Goal: Task Accomplishment & Management: Manage account settings

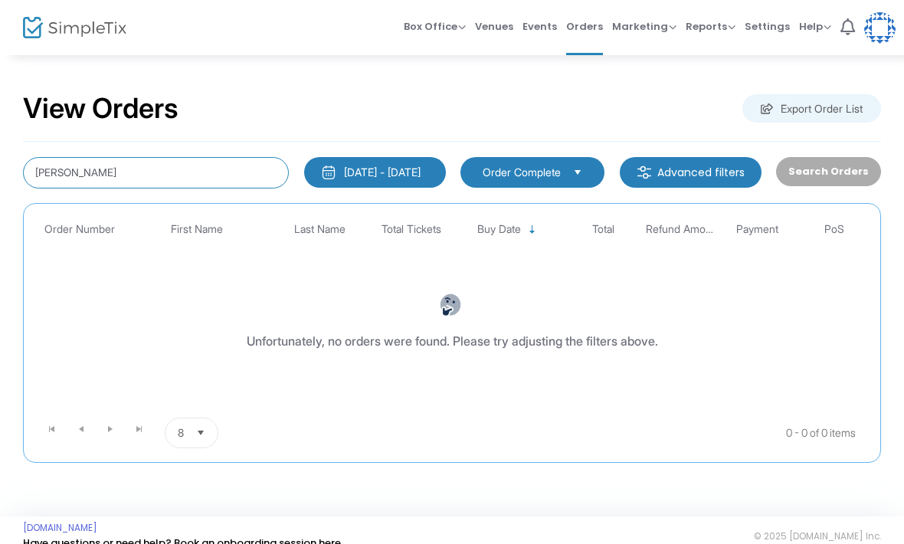
click at [116, 169] on input "Mackenzi leiss" at bounding box center [156, 172] width 266 height 31
type input "Mackenzi"
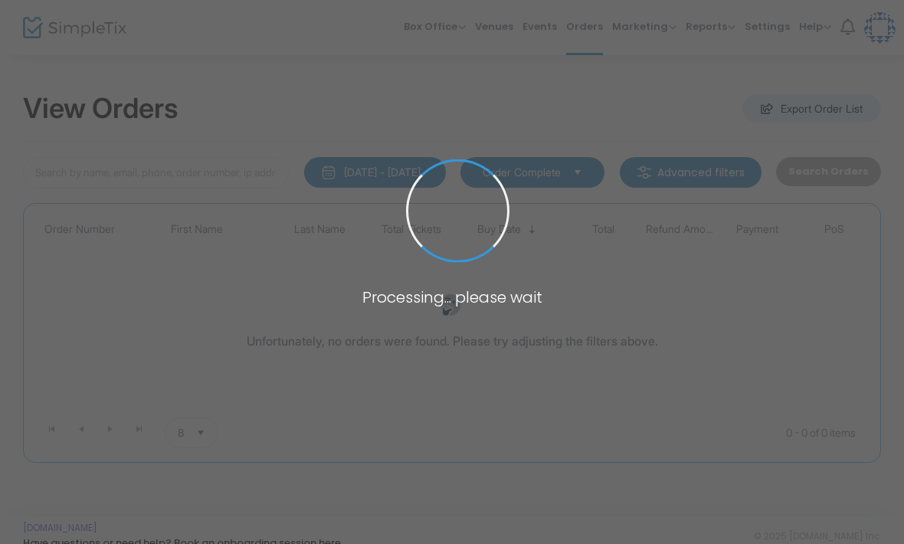
type input "Mackenzi"
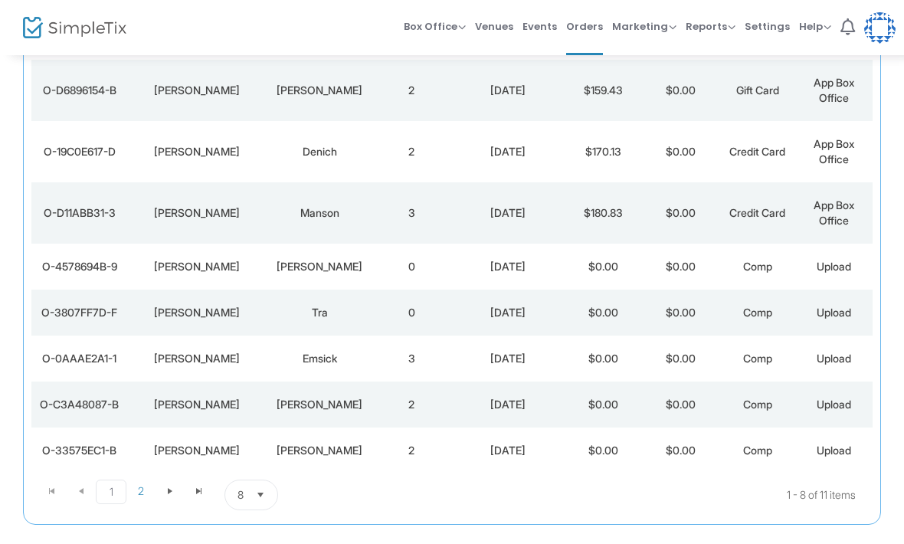
scroll to position [201, 0]
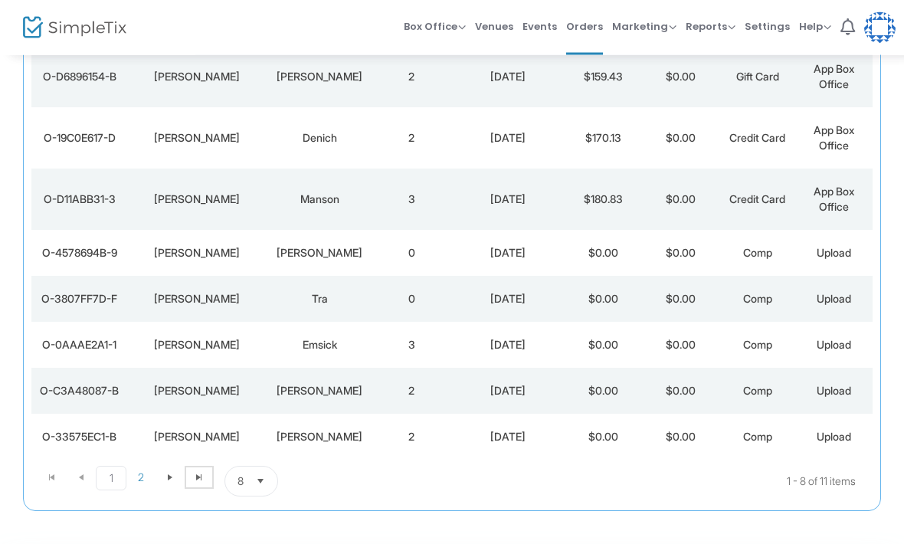
click at [201, 482] on span "Go to the last page" at bounding box center [199, 478] width 12 height 12
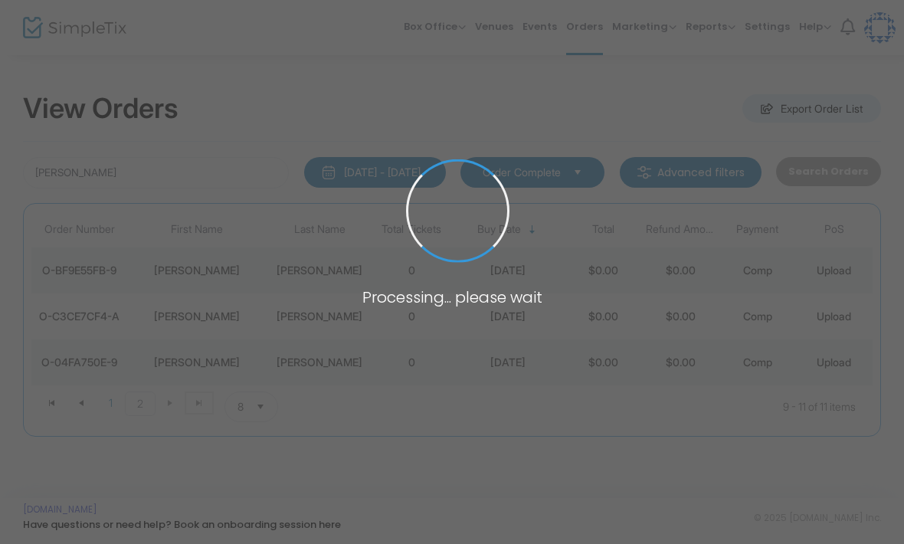
scroll to position [0, 0]
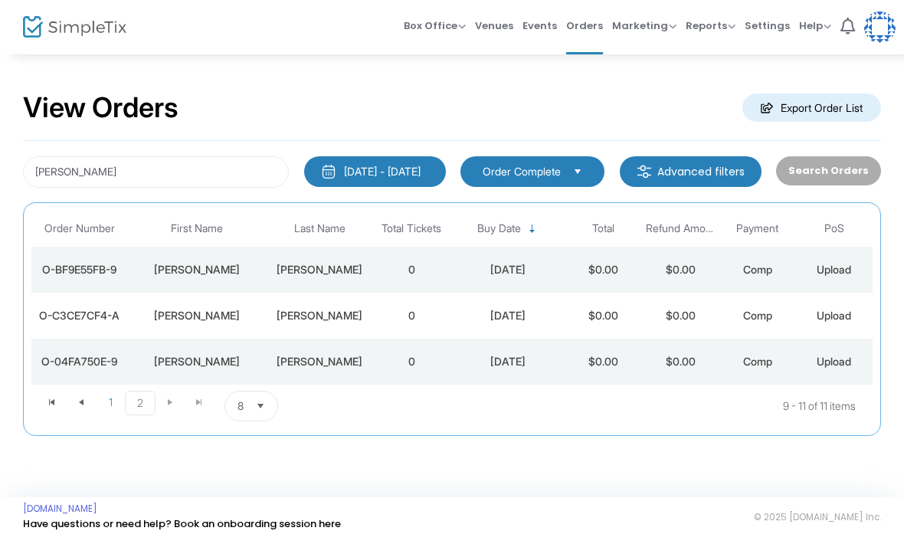
click at [208, 407] on kendo-pager-next-buttons at bounding box center [184, 406] width 58 height 31
click at [196, 403] on kendo-pager-next-buttons at bounding box center [184, 406] width 58 height 31
click at [93, 398] on span at bounding box center [81, 402] width 29 height 23
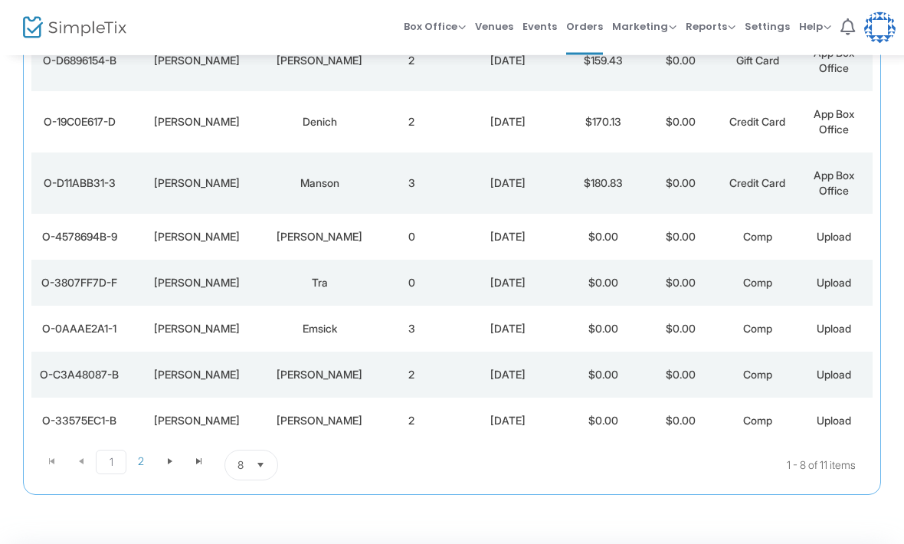
scroll to position [218, 0]
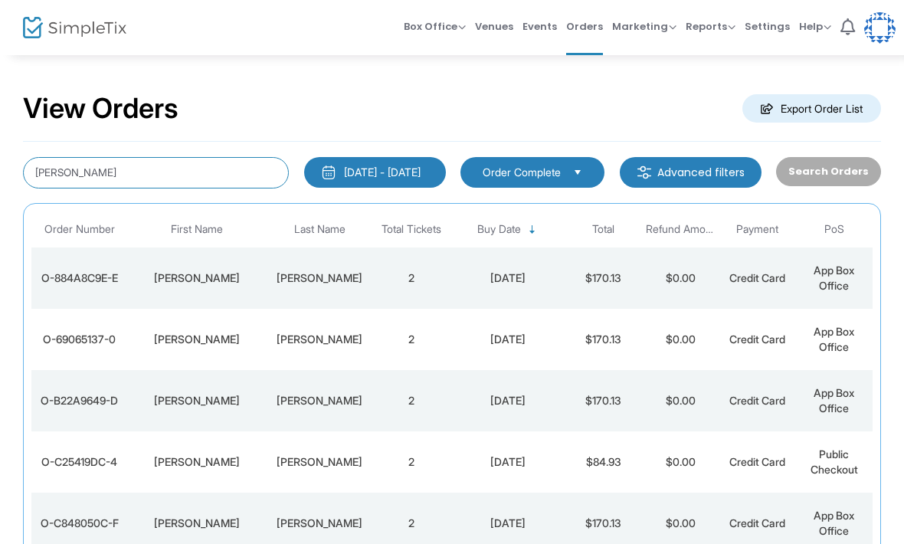
click at [98, 172] on input "Patrick" at bounding box center [156, 172] width 266 height 31
type input "P"
type input "Wingfiled"
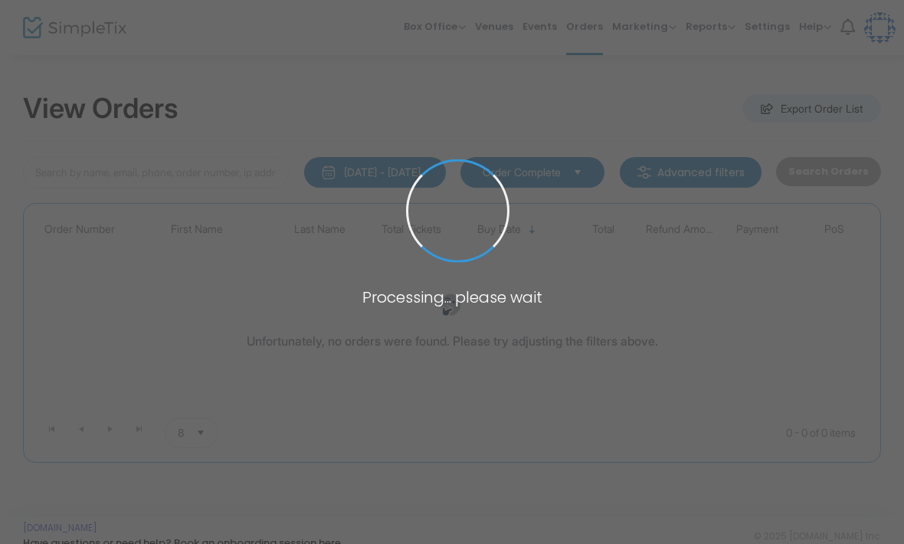
type input "Wingfiled"
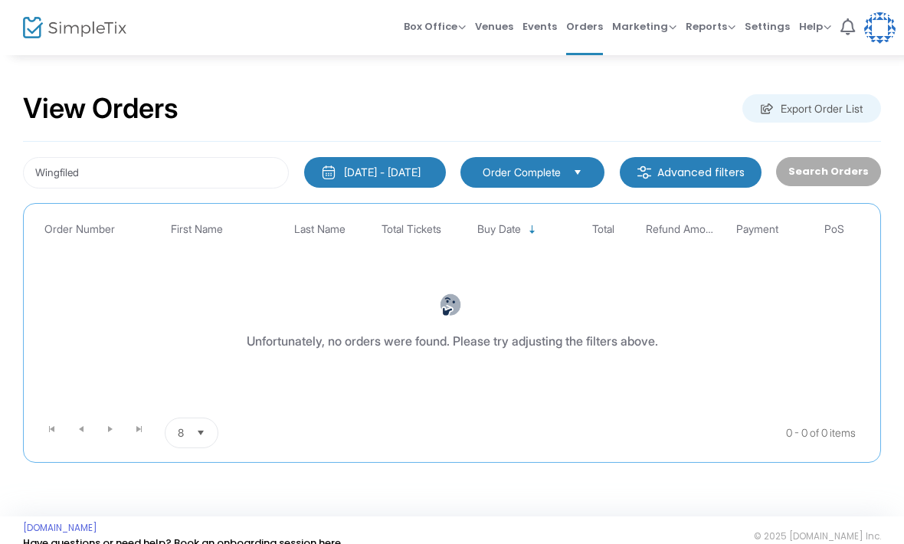
click at [92, 147] on div "Wingfiled [DATE] - [DATE] Last 30 Days [DATE] [DATE] This week This Month Last …" at bounding box center [452, 302] width 858 height 321
click at [92, 177] on input "Wingfiled" at bounding box center [156, 172] width 266 height 31
click at [61, 165] on input "Wingfiled" at bounding box center [156, 172] width 266 height 31
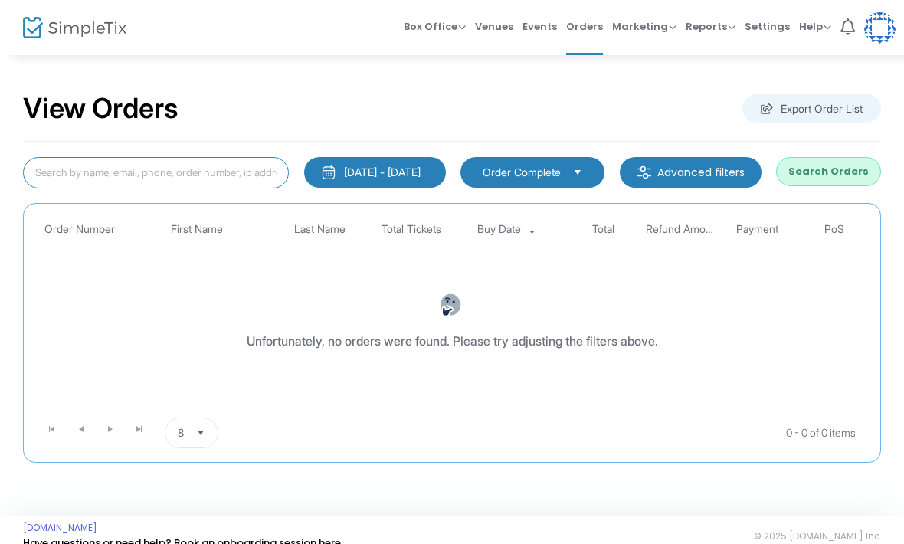
click at [93, 170] on input at bounding box center [156, 172] width 266 height 31
type input "[PERSON_NAME]"
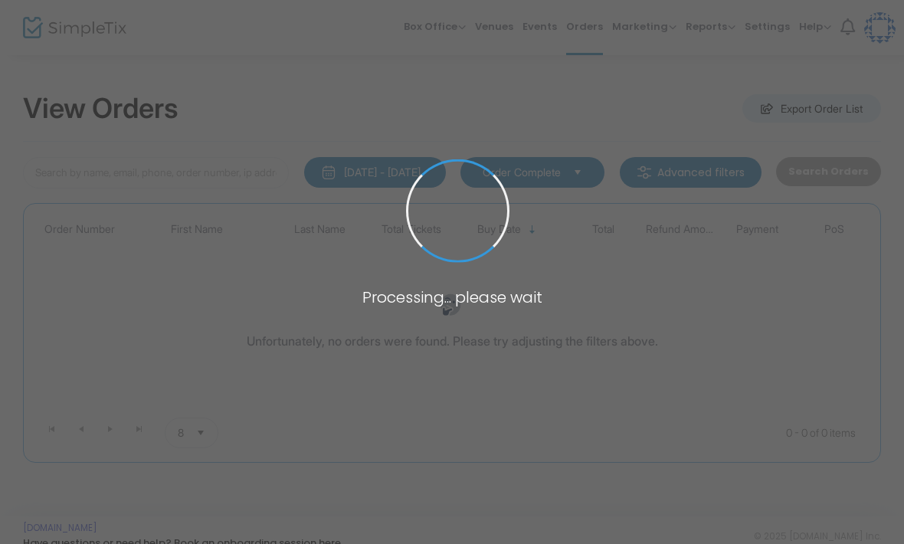
type input "[PERSON_NAME]"
